Goal: Navigation & Orientation: Understand site structure

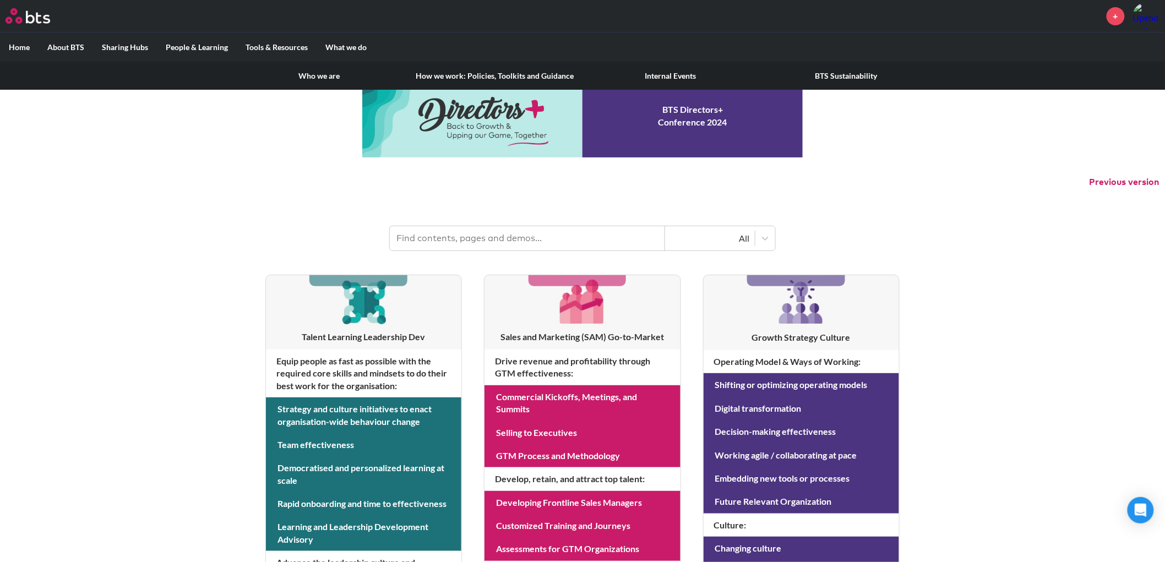
click at [324, 70] on link "Who we are" at bounding box center [319, 76] width 176 height 29
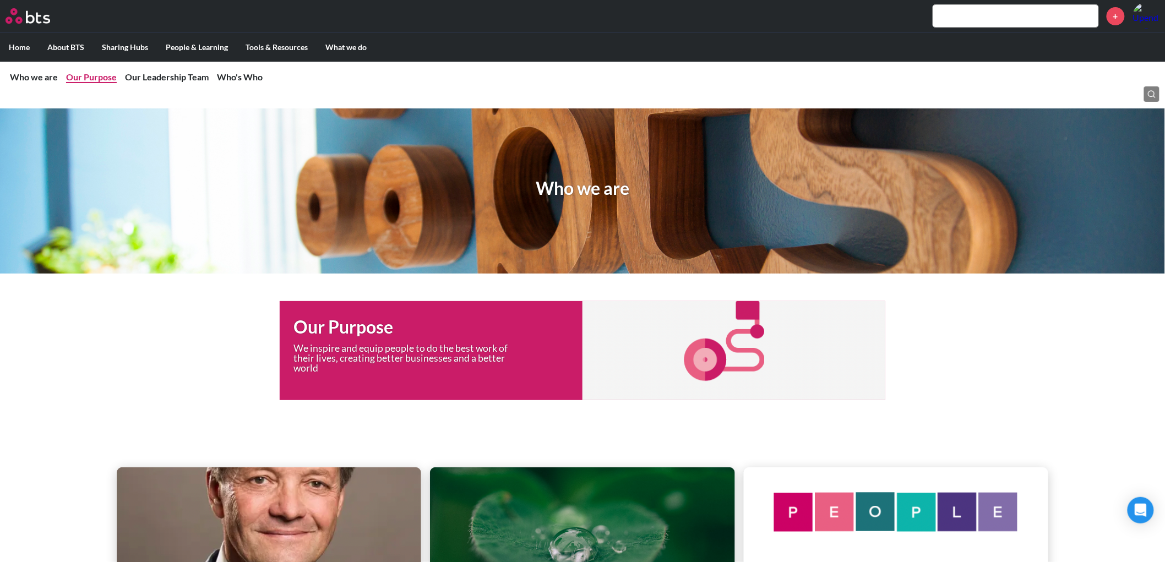
click at [86, 75] on link "Our Purpose" at bounding box center [91, 77] width 51 height 10
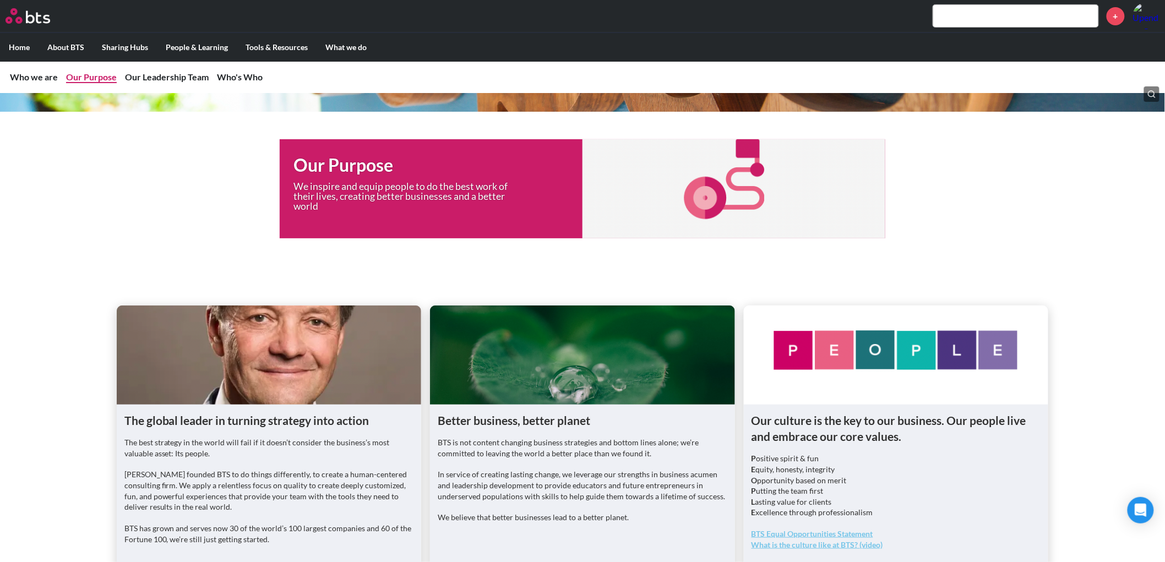
scroll to position [163, 0]
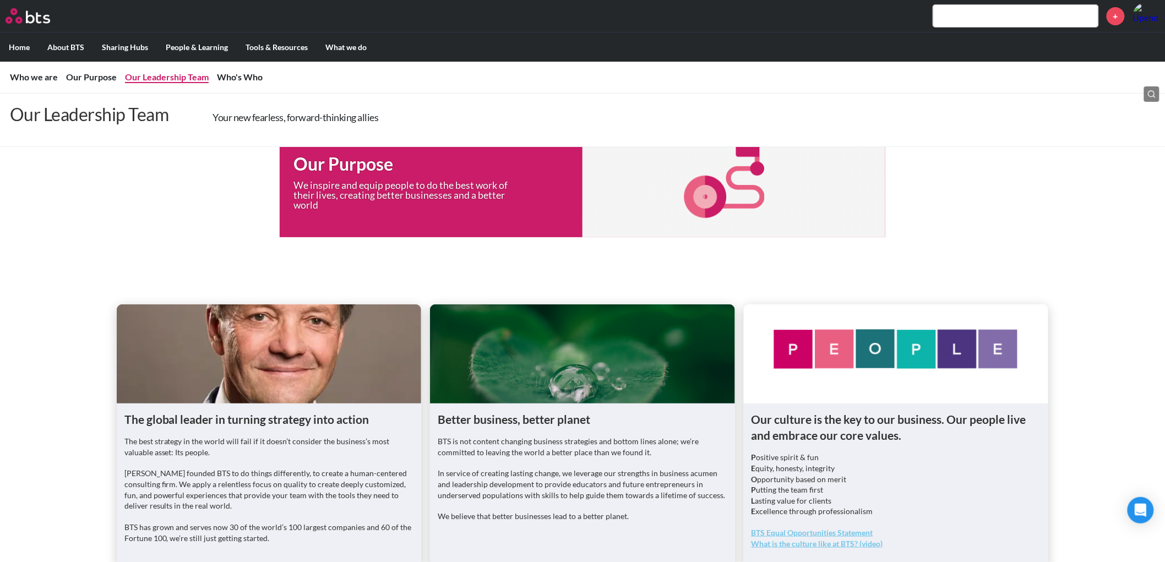
click at [153, 74] on link "Our Leadership Team" at bounding box center [167, 77] width 84 height 10
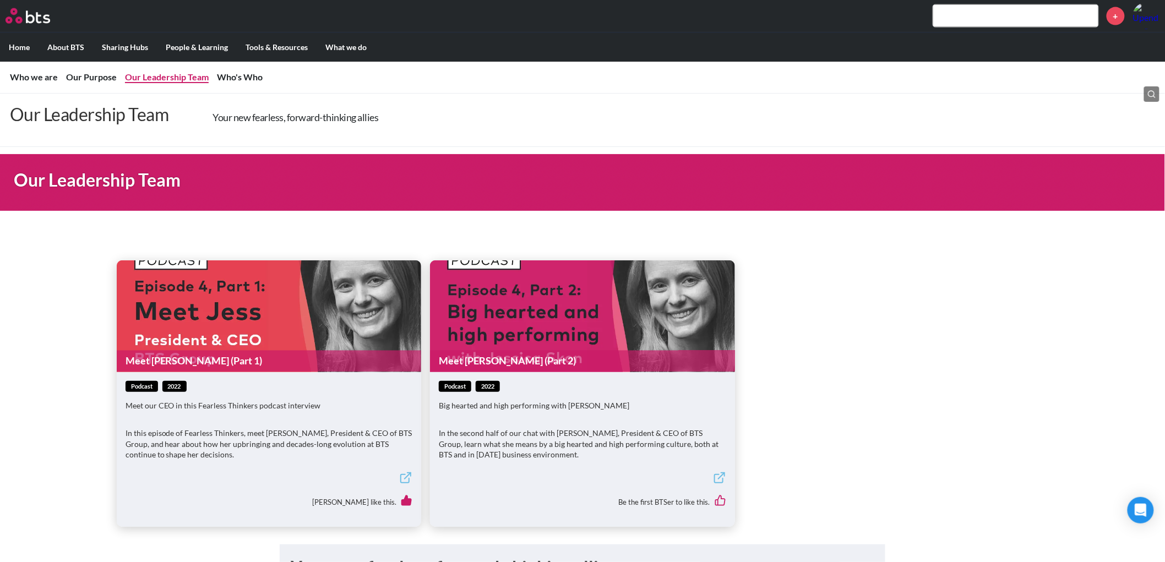
scroll to position [674, 0]
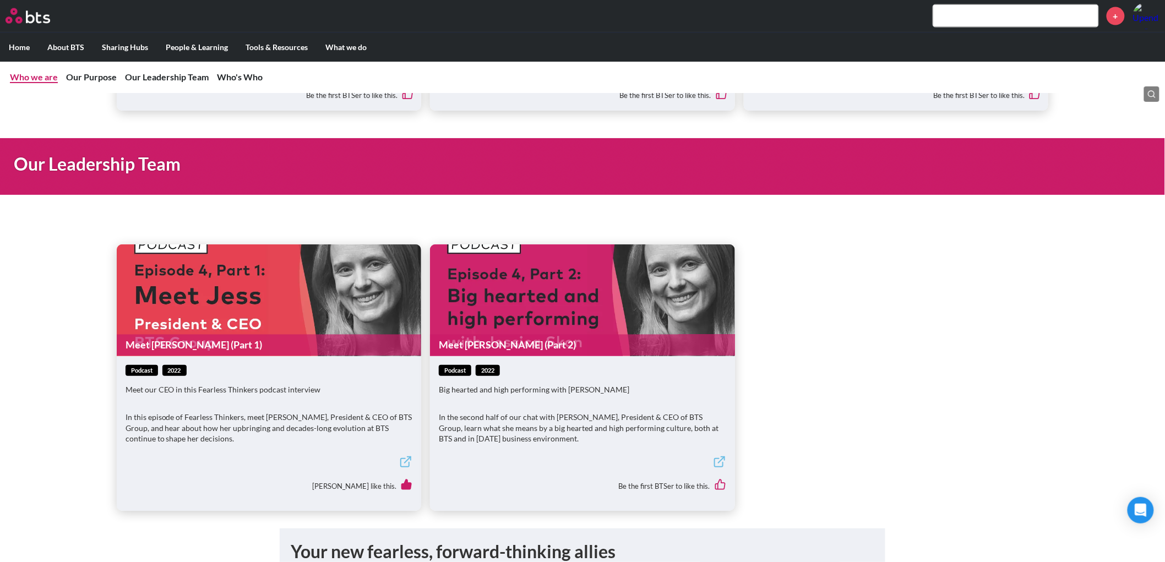
click at [35, 75] on link "Who we are" at bounding box center [34, 77] width 48 height 10
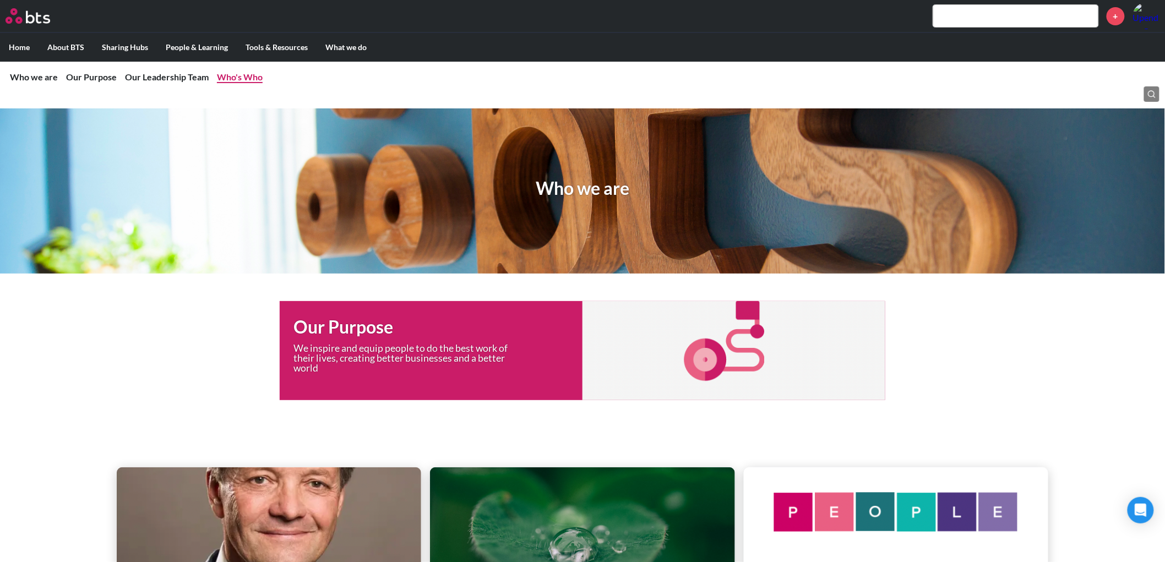
click at [235, 78] on link "Who's Who" at bounding box center [240, 77] width 46 height 10
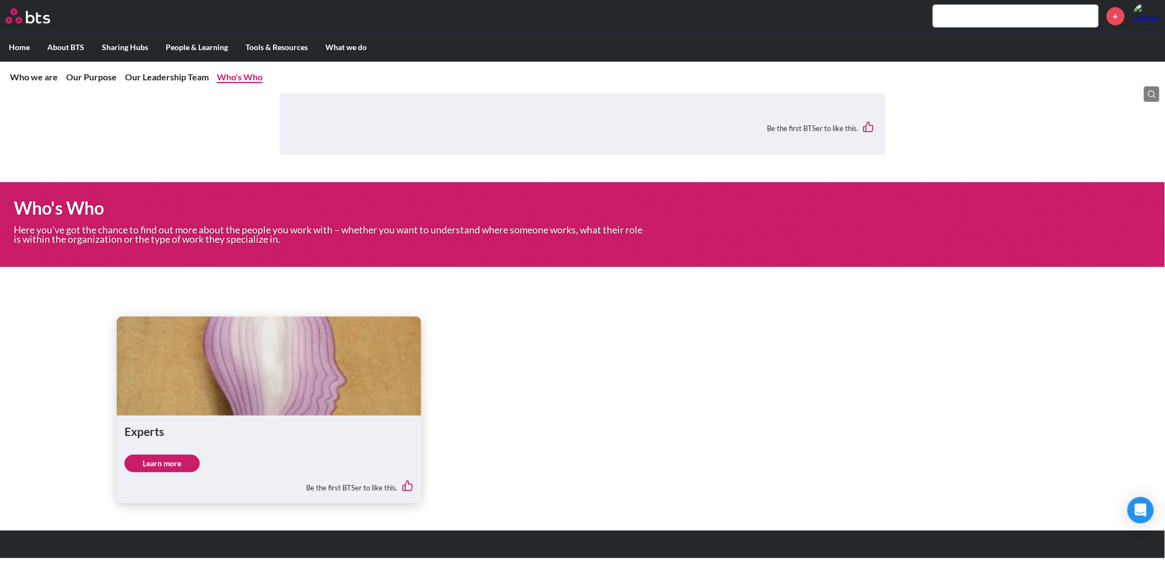
scroll to position [1611, 0]
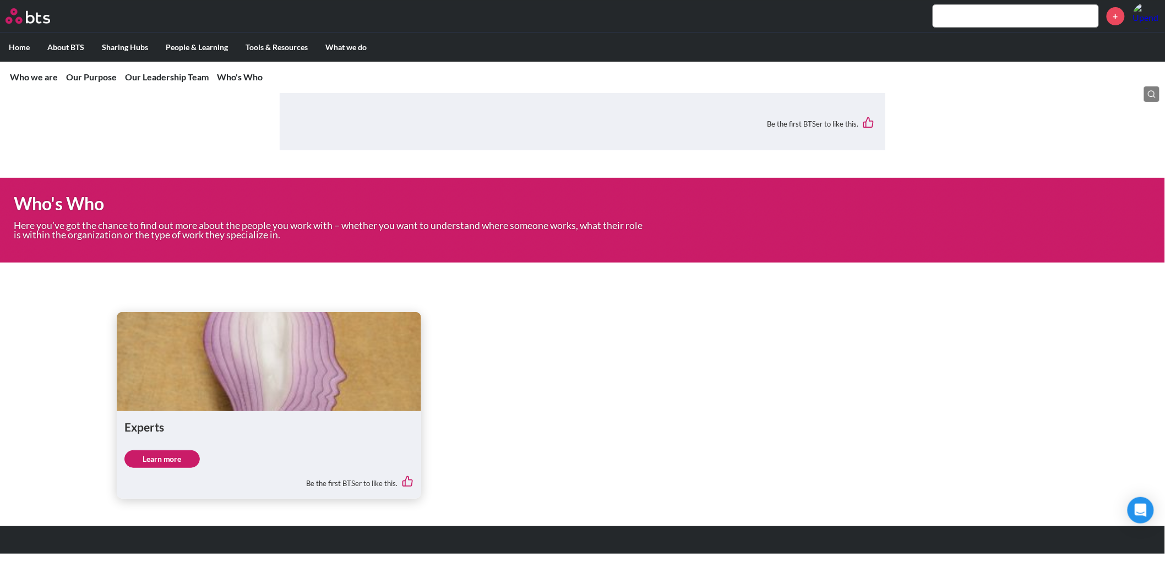
click at [11, 42] on label "Home" at bounding box center [19, 47] width 39 height 29
click at [0, 0] on input "Home" at bounding box center [0, 0] width 0 height 0
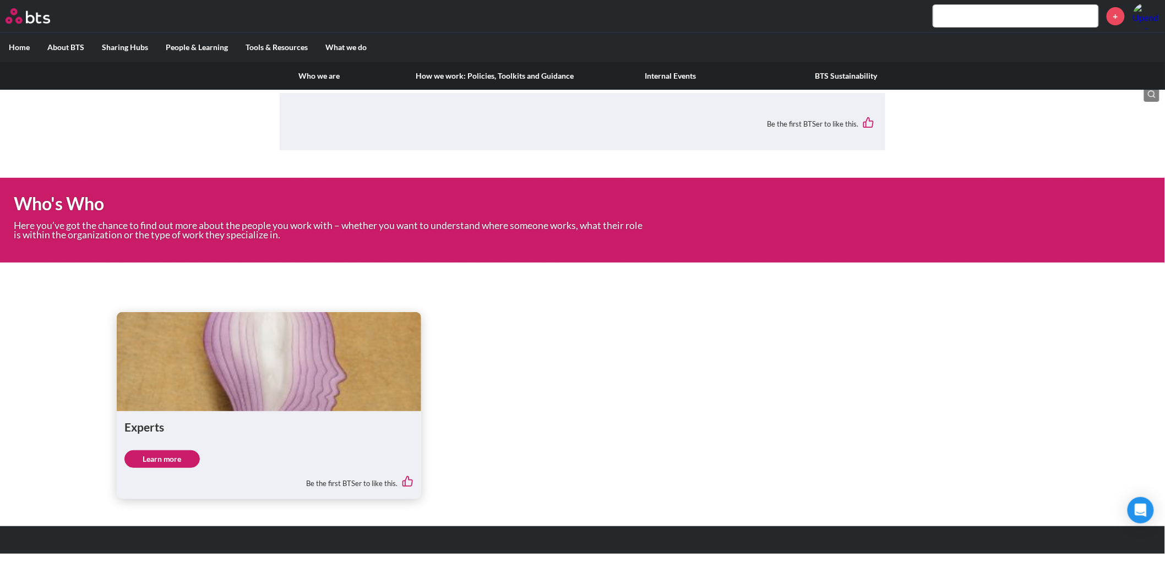
click at [64, 48] on label "About BTS" at bounding box center [66, 47] width 55 height 29
click at [0, 0] on input "About BTS" at bounding box center [0, 0] width 0 height 0
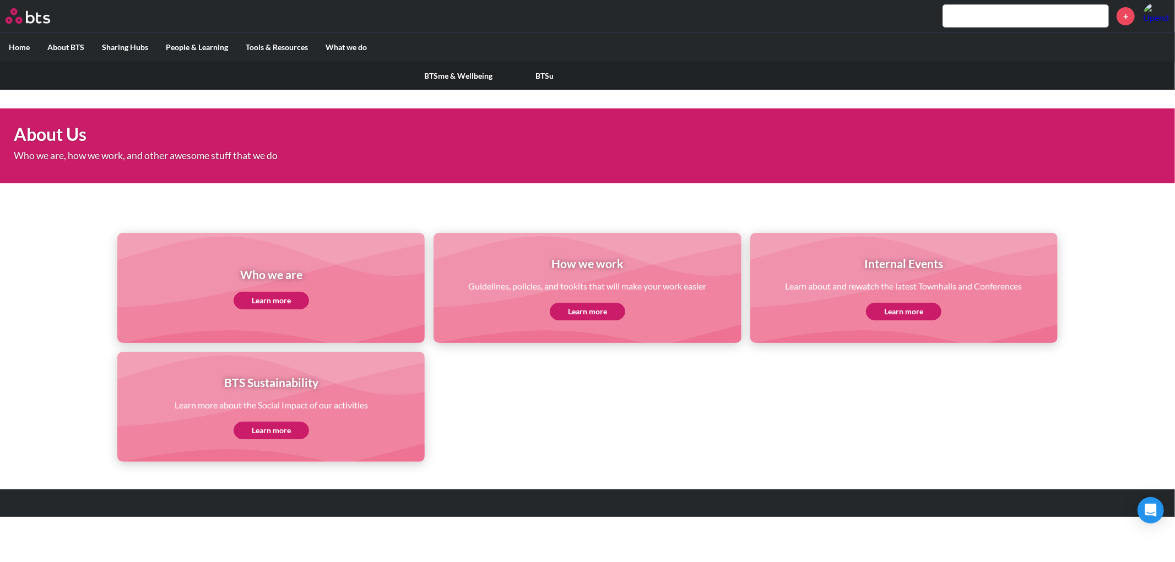
click at [196, 45] on label "People & Learning" at bounding box center [197, 47] width 80 height 29
click at [0, 0] on input "People & Learning" at bounding box center [0, 0] width 0 height 0
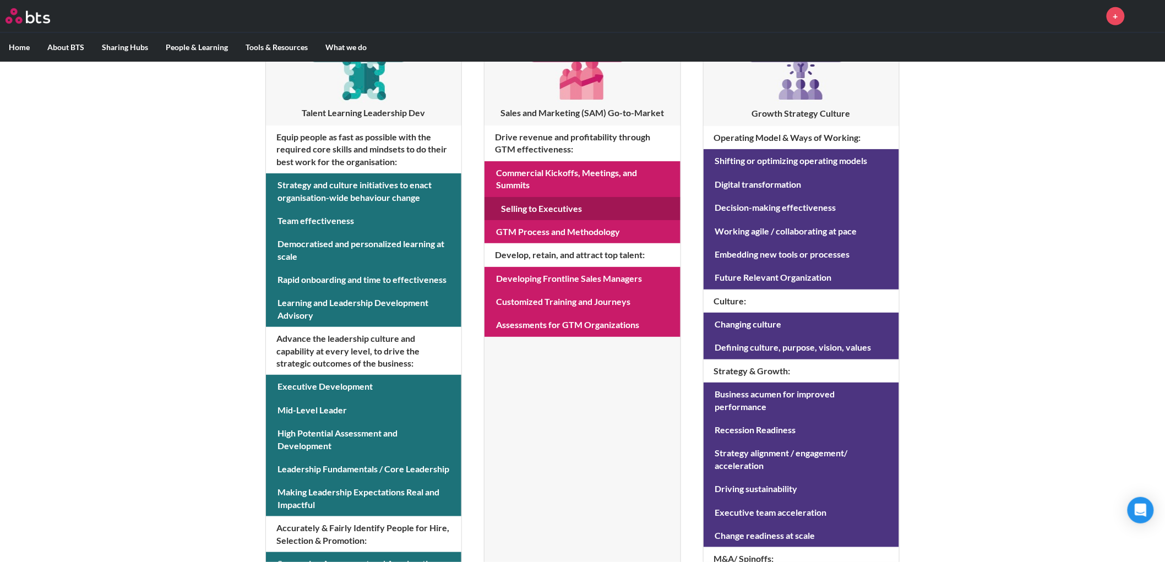
scroll to position [224, 0]
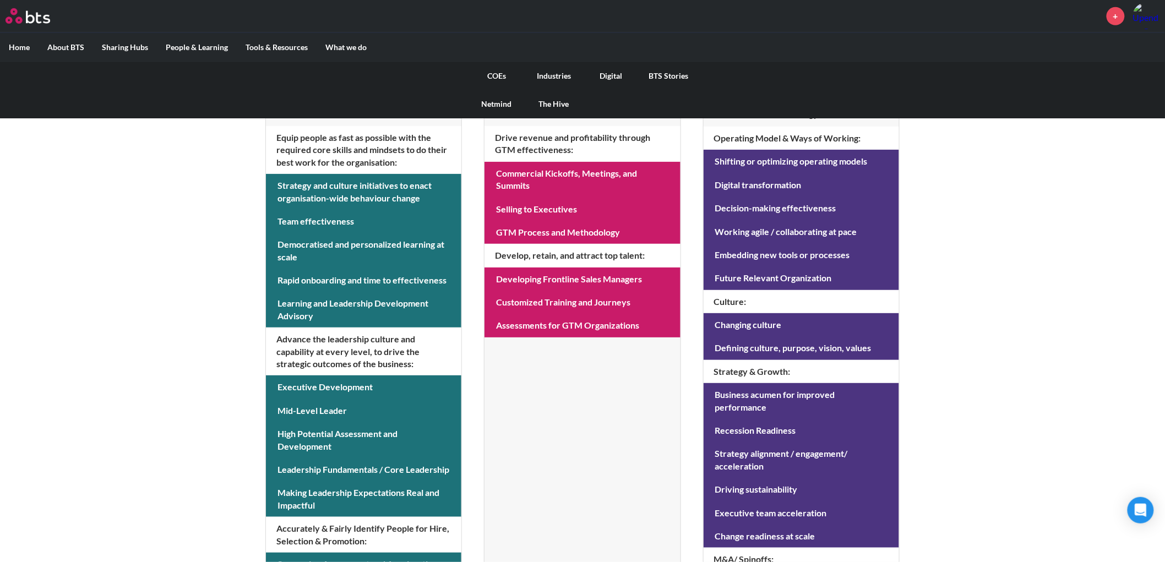
click at [335, 50] on label "What we do" at bounding box center [346, 47] width 59 height 29
click at [0, 0] on input "What we do" at bounding box center [0, 0] width 0 height 0
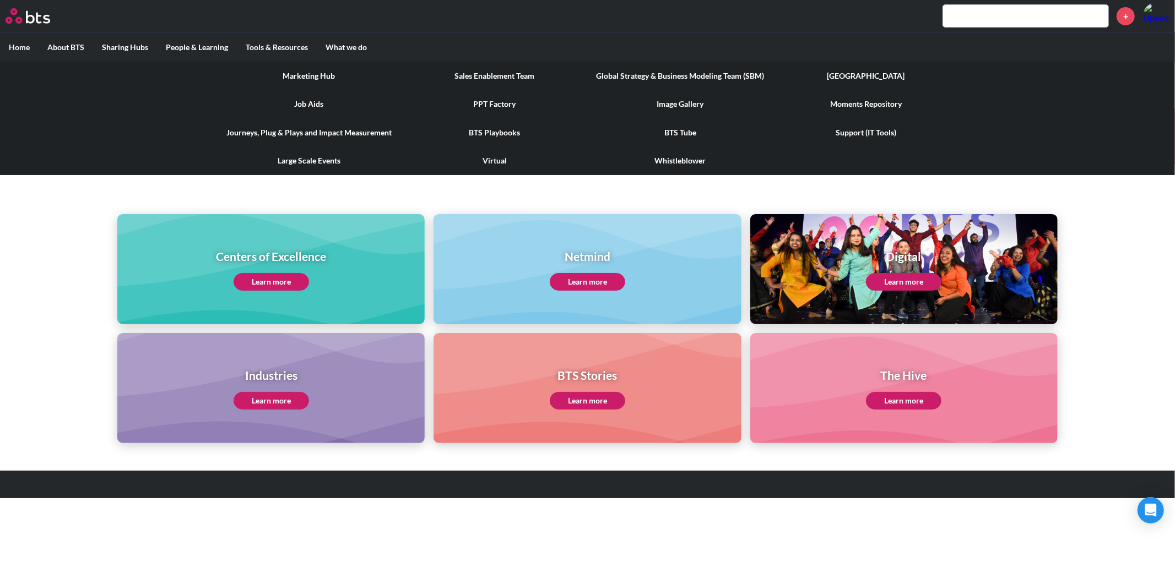
click at [305, 122] on link "Journeys, Plug & Plays and Impact Measurement" at bounding box center [309, 132] width 186 height 29
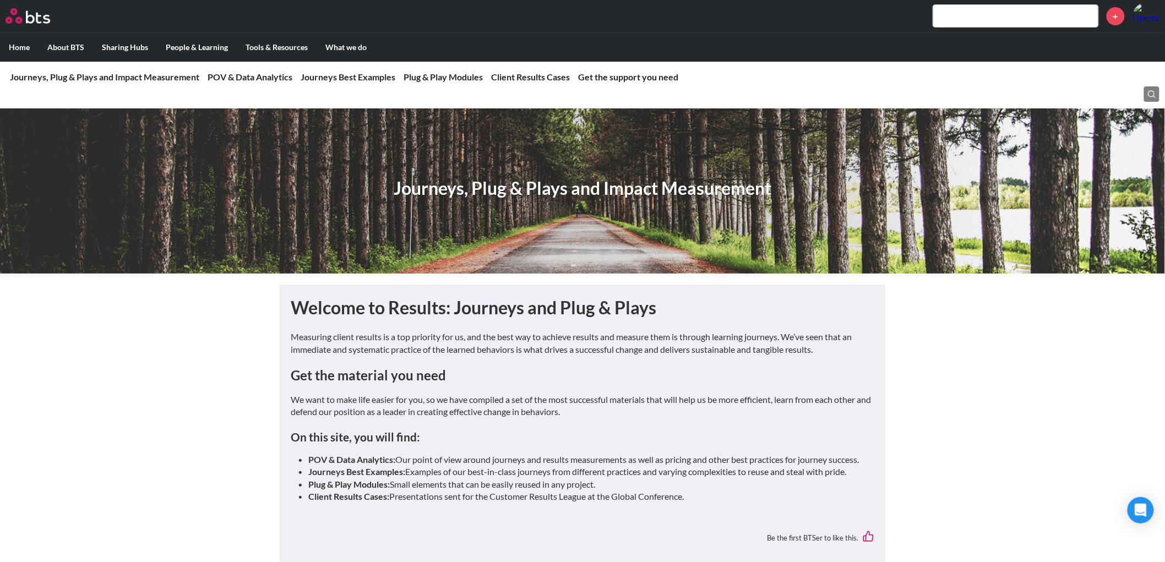
drag, startPoint x: 0, startPoint y: 0, endPoint x: 123, endPoint y: 268, distance: 295.2
click at [123, 268] on div "Journeys, Plug & Plays and Impact Measurement" at bounding box center [582, 191] width 1165 height 165
